Goal: Task Accomplishment & Management: Use online tool/utility

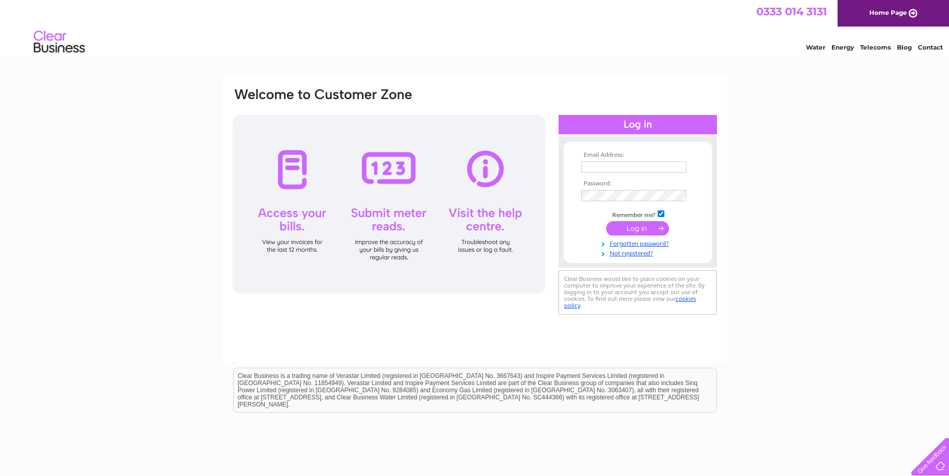
click at [607, 165] on input "text" at bounding box center [633, 166] width 105 height 11
type input "[EMAIL_ADDRESS][DOMAIN_NAME]"
click at [606, 222] on input "submit" at bounding box center [637, 229] width 63 height 14
click at [620, 190] on td at bounding box center [638, 196] width 119 height 16
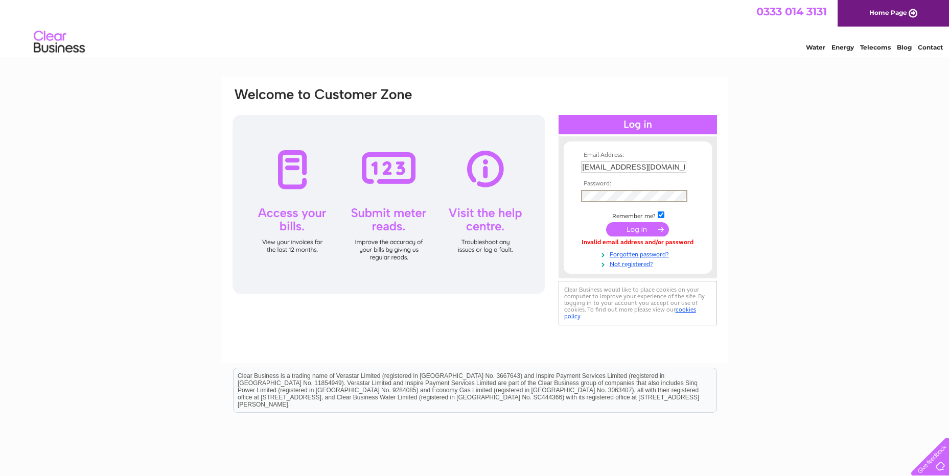
click at [606, 222] on input "submit" at bounding box center [637, 229] width 63 height 14
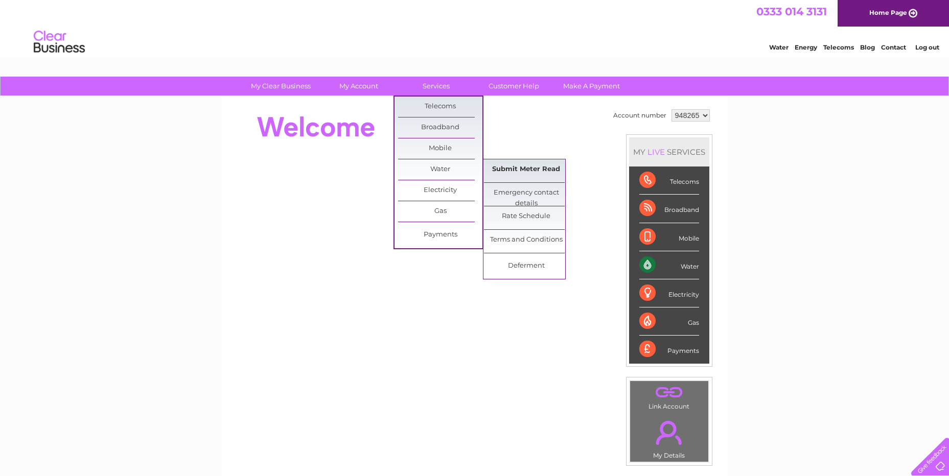
click at [507, 173] on link "Submit Meter Read" at bounding box center [526, 169] width 84 height 20
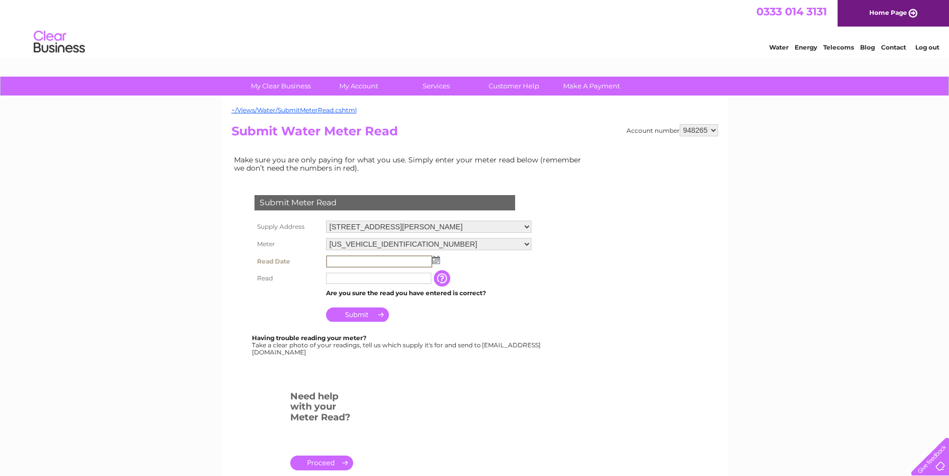
click at [394, 260] on input "text" at bounding box center [379, 262] width 106 height 12
click at [435, 257] on img at bounding box center [436, 260] width 8 height 8
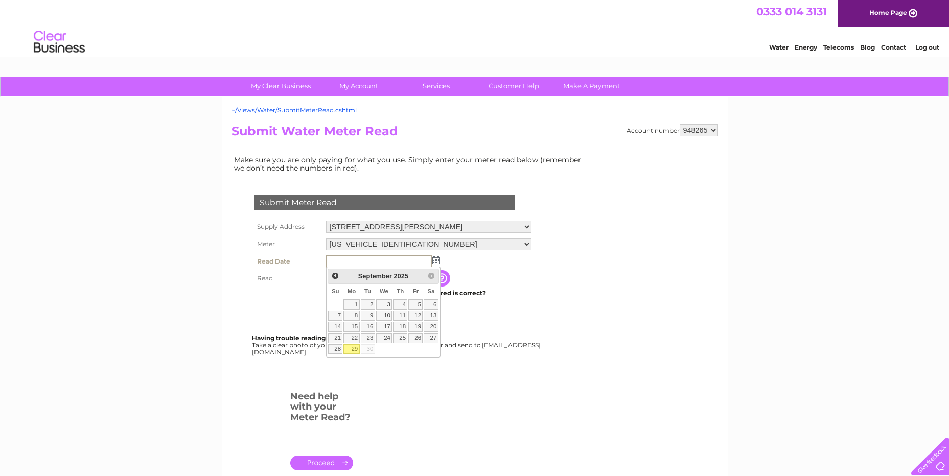
click at [352, 354] on link "29" at bounding box center [351, 349] width 16 height 10
type input "2025/09/29"
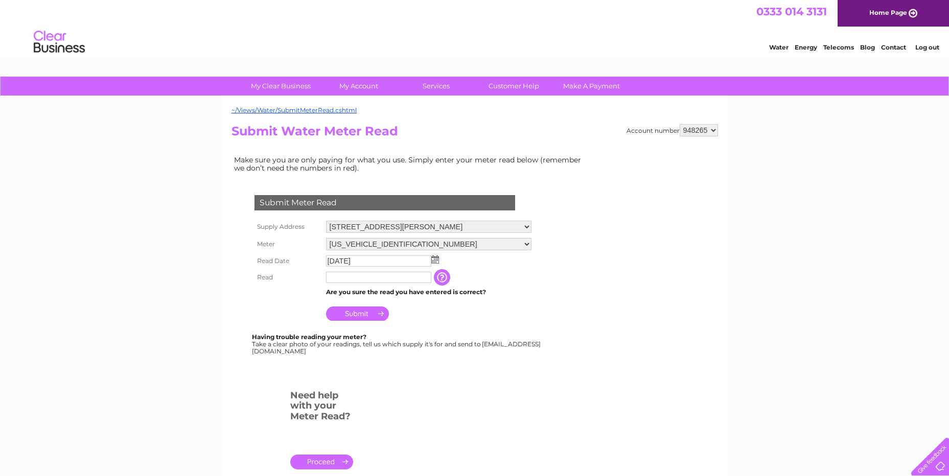
click at [353, 281] on input "text" at bounding box center [378, 277] width 105 height 11
type input "969"
click at [366, 319] on input "Submit" at bounding box center [357, 314] width 63 height 14
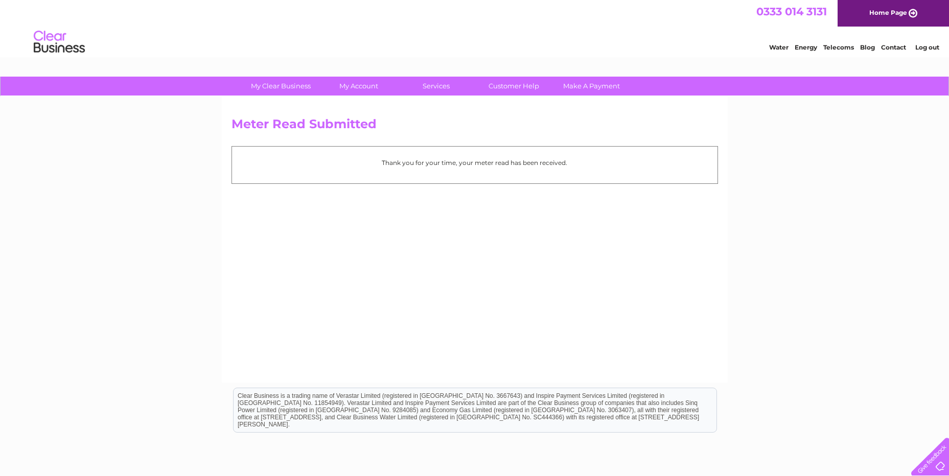
click at [503, 163] on p "Thank you for your time, your meter read has been received." at bounding box center [474, 163] width 475 height 10
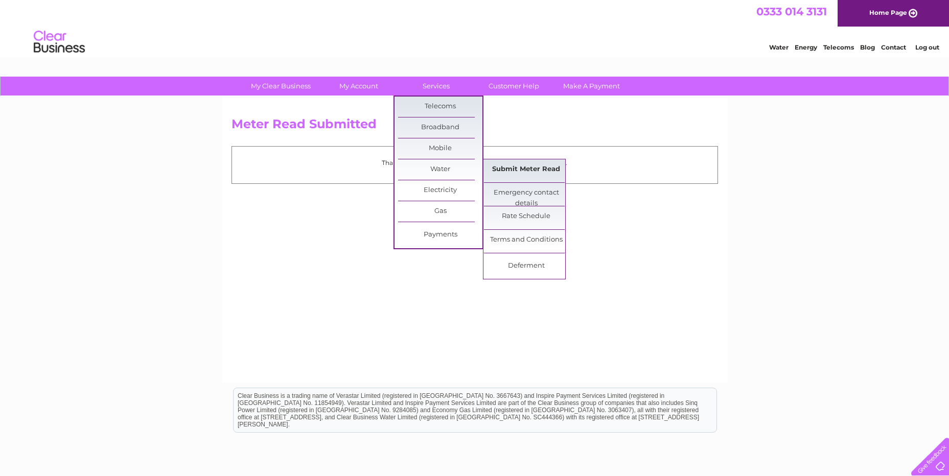
click at [519, 164] on link "Submit Meter Read" at bounding box center [526, 169] width 84 height 20
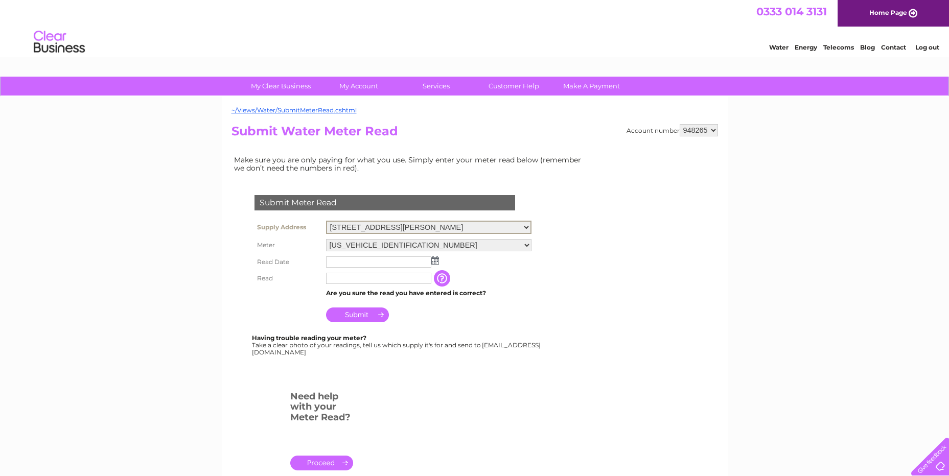
click at [531, 226] on select "[STREET_ADDRESS][PERSON_NAME]" at bounding box center [428, 227] width 205 height 13
click at [531, 227] on select "[STREET_ADDRESS][PERSON_NAME]" at bounding box center [428, 227] width 205 height 13
click at [531, 227] on select "17 Napier Place, Cumbernauld, Glasgow, Lanarkshire, G68 0LL" at bounding box center [428, 227] width 205 height 13
click at [531, 245] on select "06ELSTER16T190924 06ELSTER17T018309" at bounding box center [428, 244] width 205 height 13
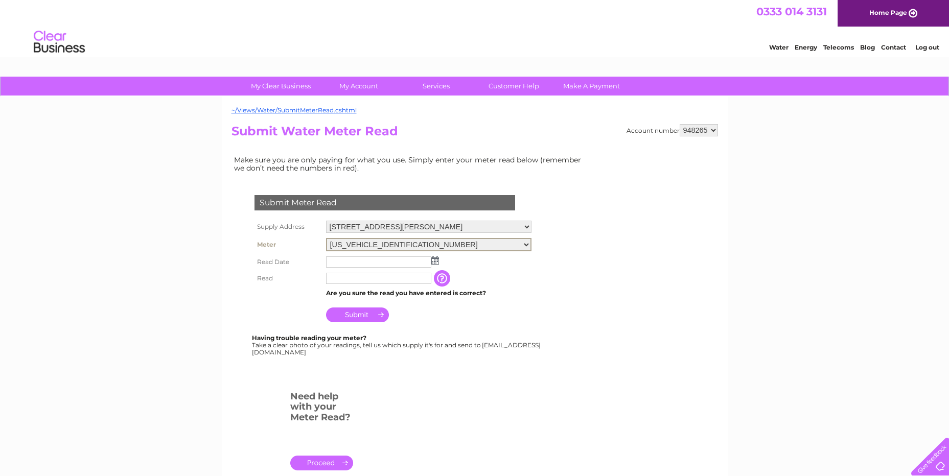
select select "396681"
click at [326, 238] on select "06ELSTER16T190924 06ELSTER17T018309" at bounding box center [428, 244] width 205 height 13
click at [350, 258] on input "text" at bounding box center [378, 261] width 105 height 11
click at [435, 259] on img at bounding box center [436, 260] width 8 height 8
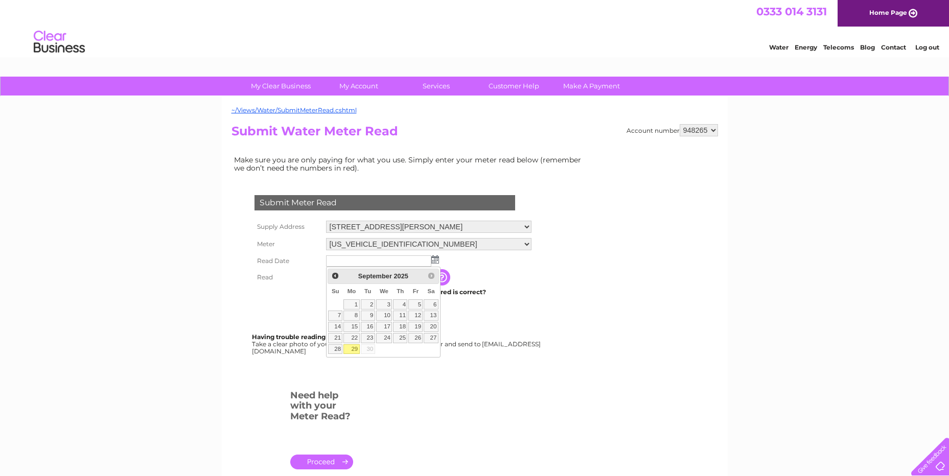
click at [355, 352] on link "29" at bounding box center [351, 349] width 16 height 10
type input "2025/09/29"
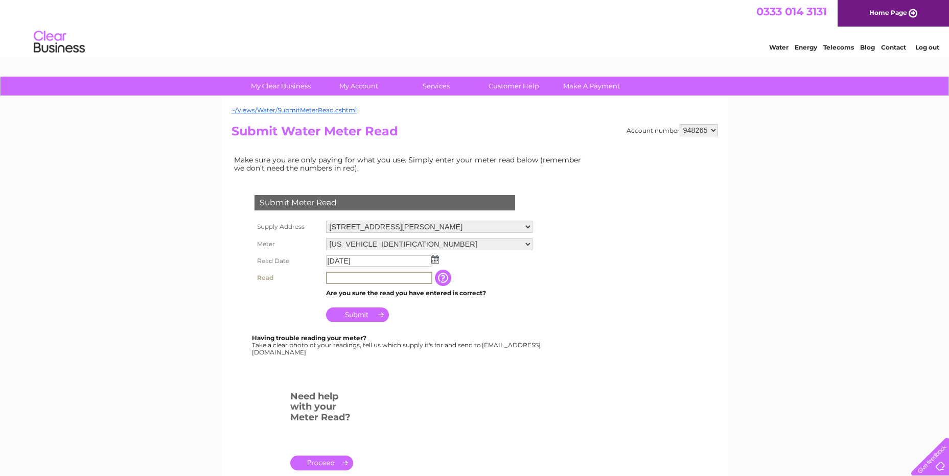
click at [349, 275] on input "text" at bounding box center [379, 278] width 106 height 12
type input "734"
click at [357, 314] on input "Submit" at bounding box center [357, 314] width 63 height 14
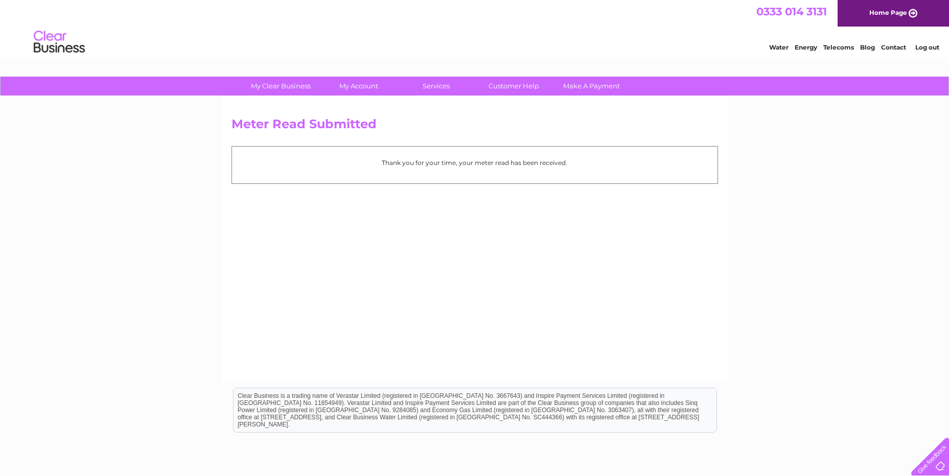
click at [928, 51] on li "Log out" at bounding box center [927, 47] width 31 height 13
click at [930, 45] on link "Log out" at bounding box center [927, 47] width 24 height 8
